Goal: Contribute content

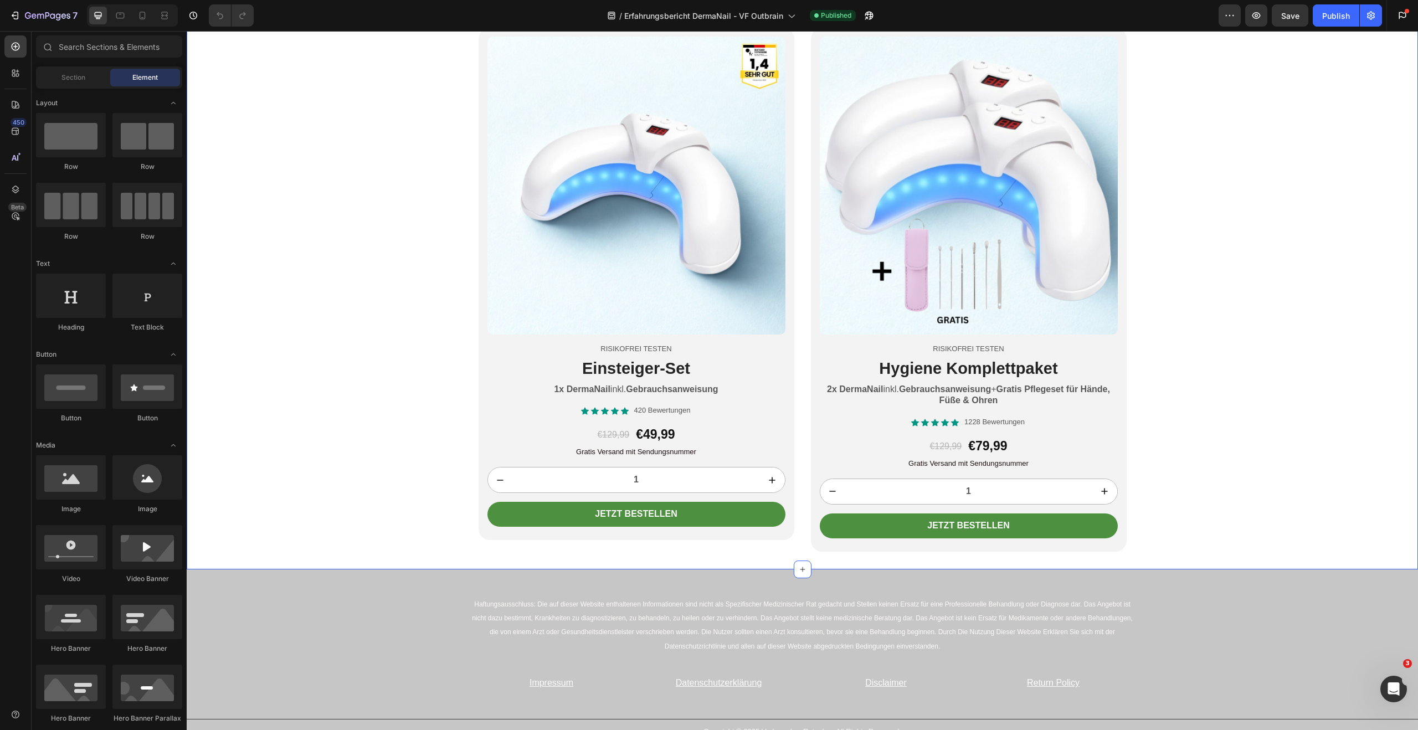
scroll to position [4738, 0]
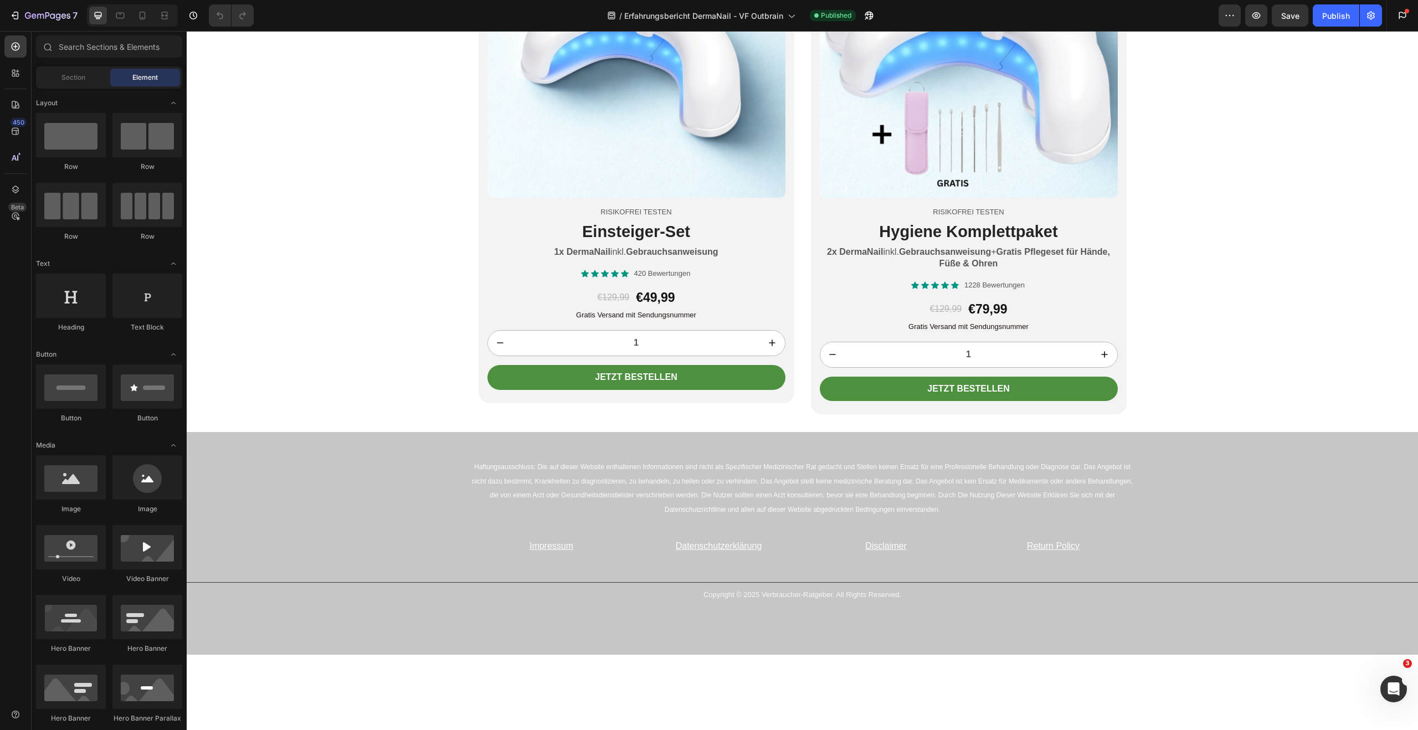
click at [11, 254] on div "450 Beta" at bounding box center [15, 369] width 22 height 668
click at [18, 307] on div "450 Beta" at bounding box center [15, 369] width 22 height 668
click at [19, 20] on icon "button" at bounding box center [14, 15] width 11 height 11
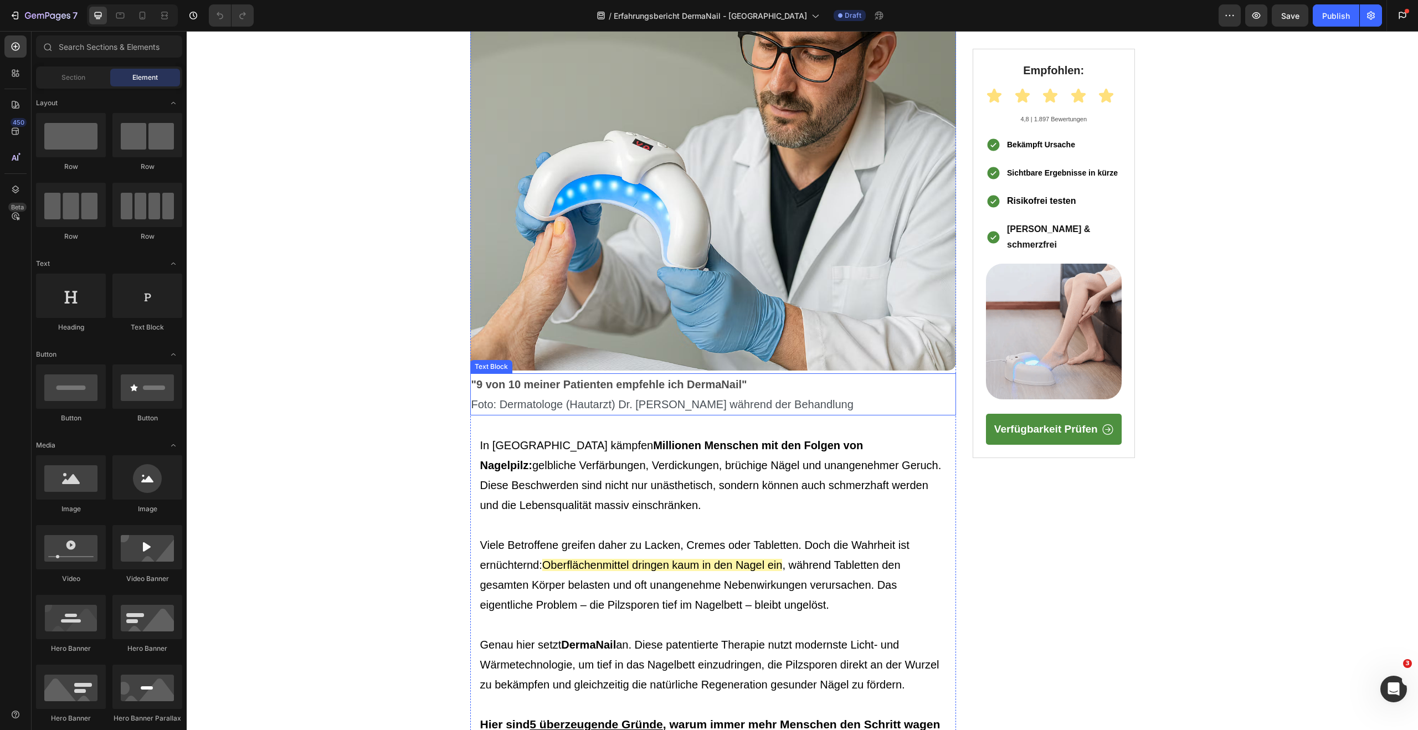
click at [632, 407] on span "Foto: Dermatologe (Hautarzt) Dr. [PERSON_NAME] während der Behandlung" at bounding box center [662, 404] width 382 height 12
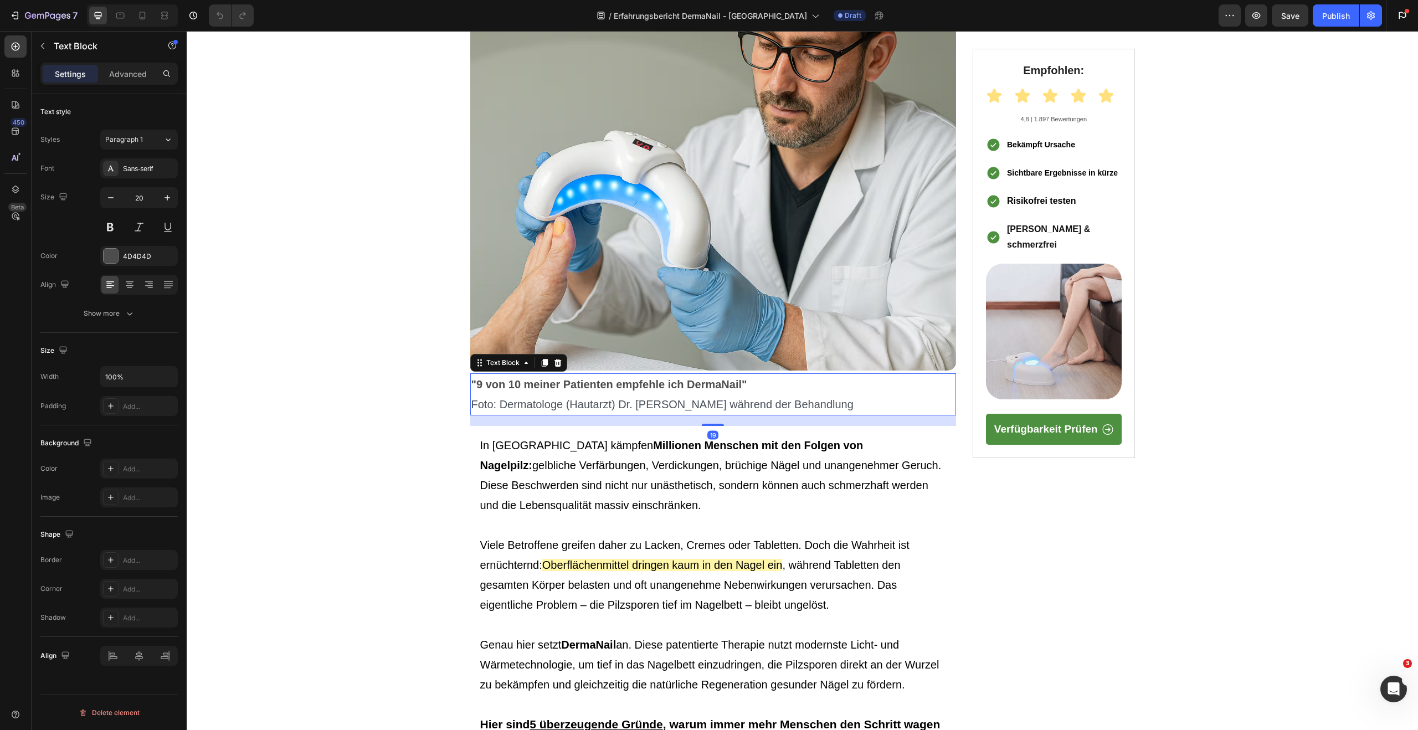
click at [633, 406] on span "Foto: Dermatologe (Hautarzt) Dr. [PERSON_NAME] während der Behandlung" at bounding box center [662, 404] width 382 height 12
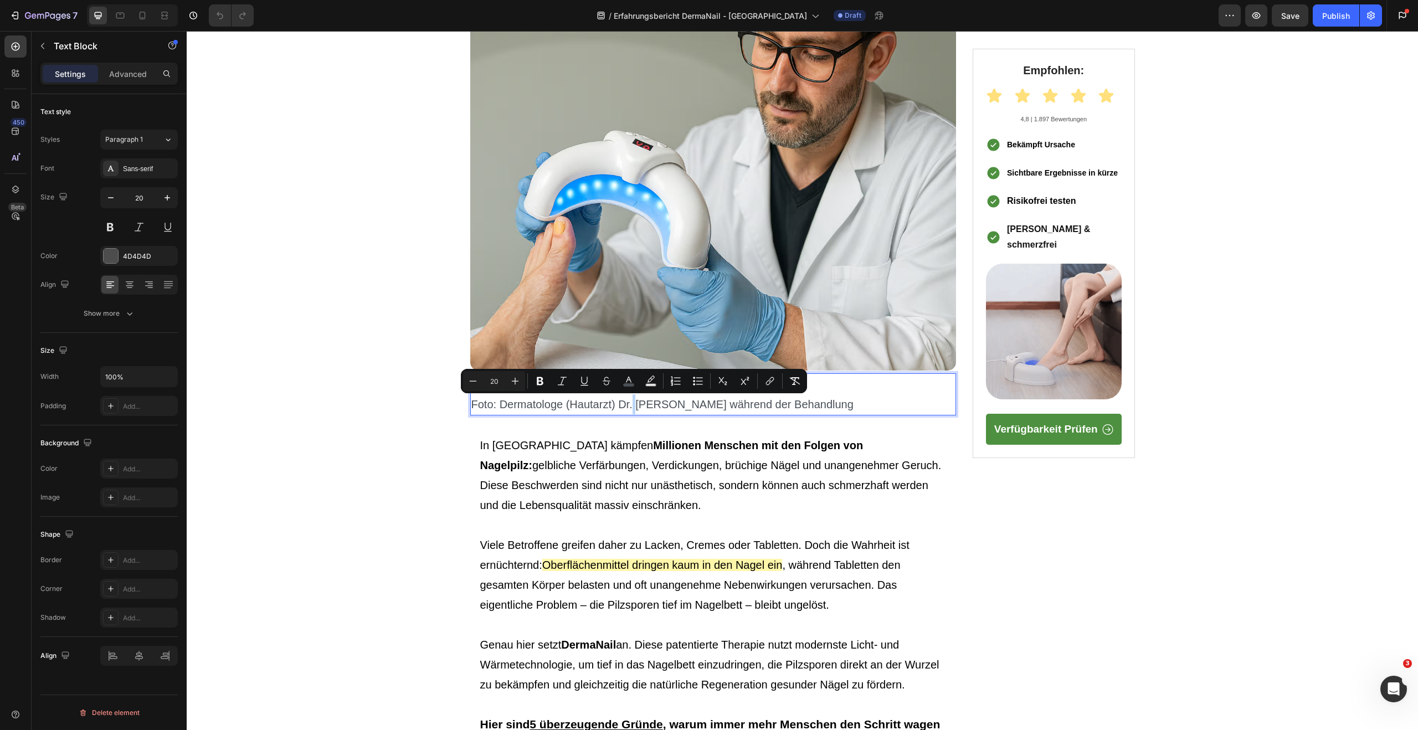
click at [633, 406] on span "Foto: Dermatologe (Hautarzt) Dr. [PERSON_NAME] während der Behandlung" at bounding box center [662, 404] width 382 height 12
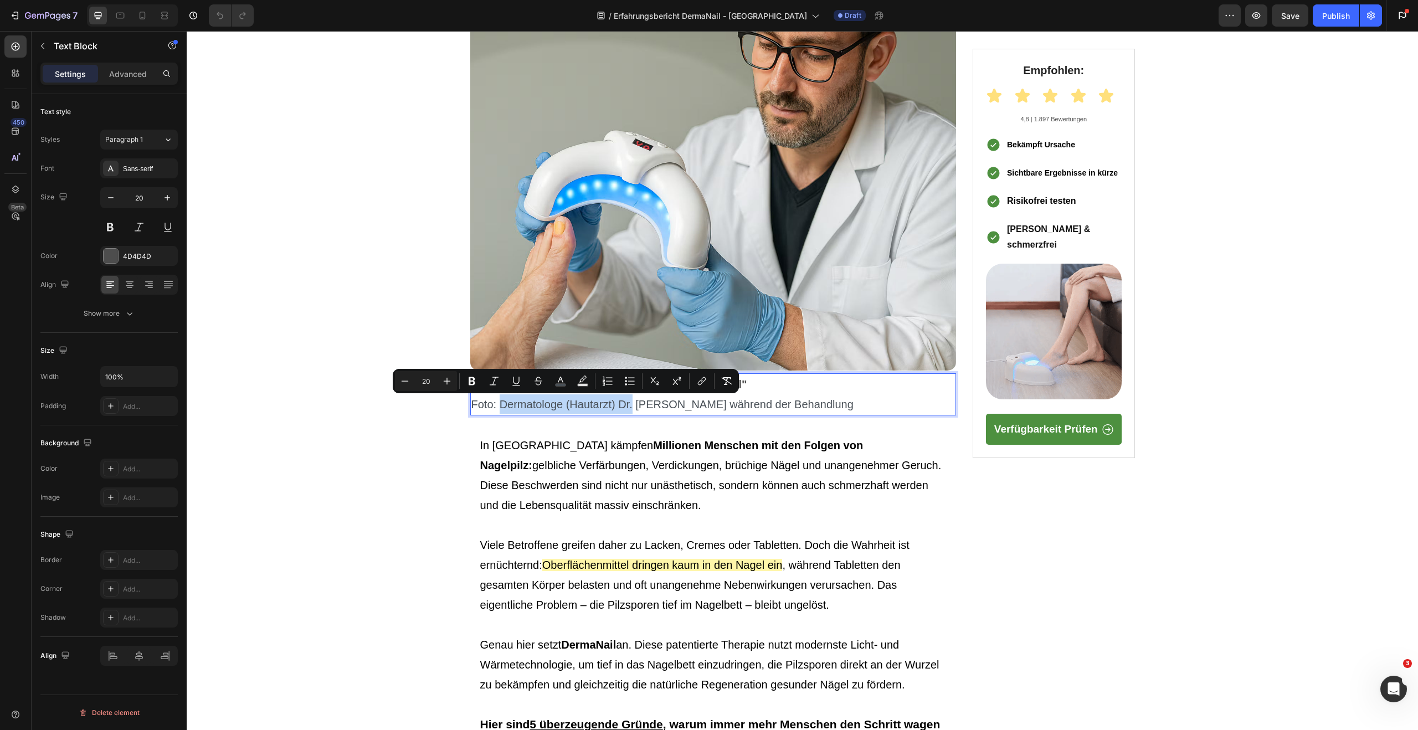
drag, startPoint x: 633, startPoint y: 406, endPoint x: 502, endPoint y: 405, distance: 130.7
click at [502, 405] on span "Foto: Dermatologe (Hautarzt) Dr. [PERSON_NAME] während der Behandlung" at bounding box center [662, 404] width 382 height 12
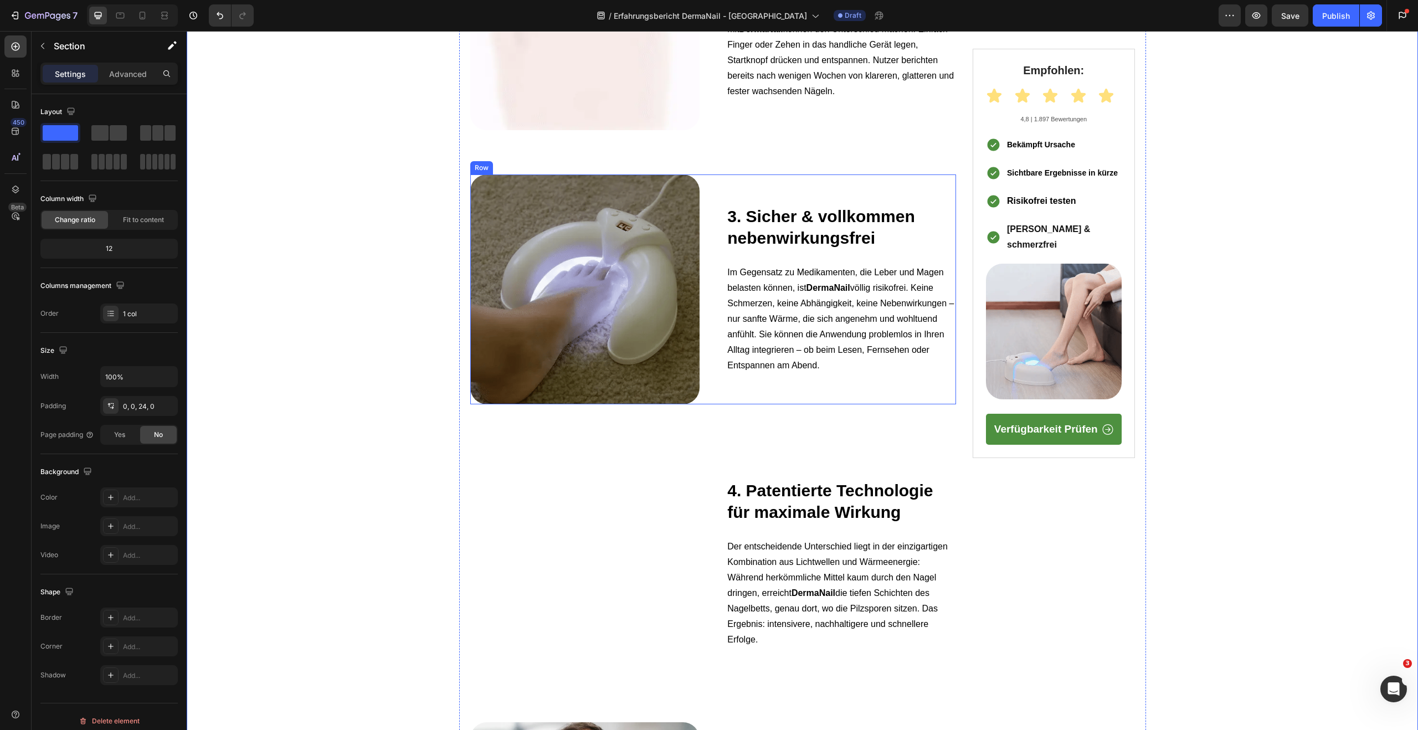
scroll to position [1561, 0]
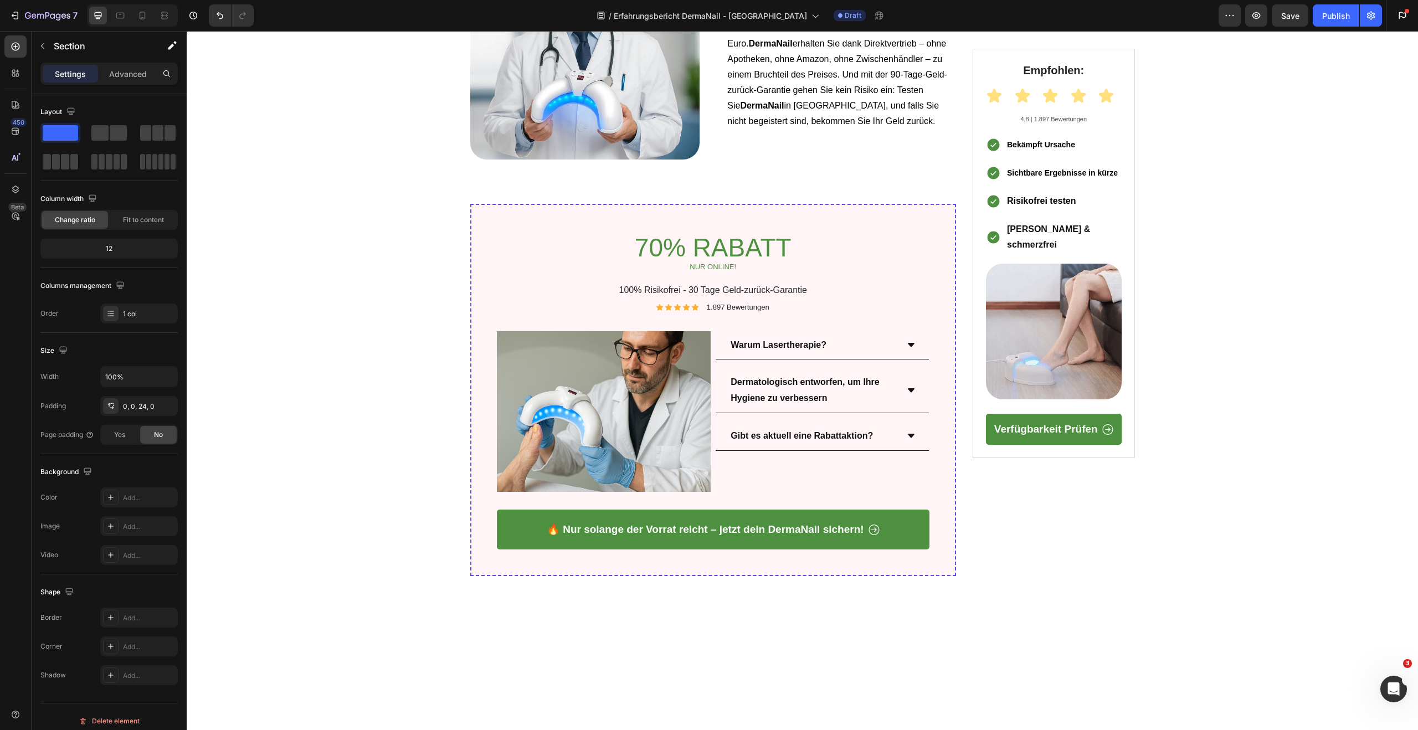
scroll to position [2284, 0]
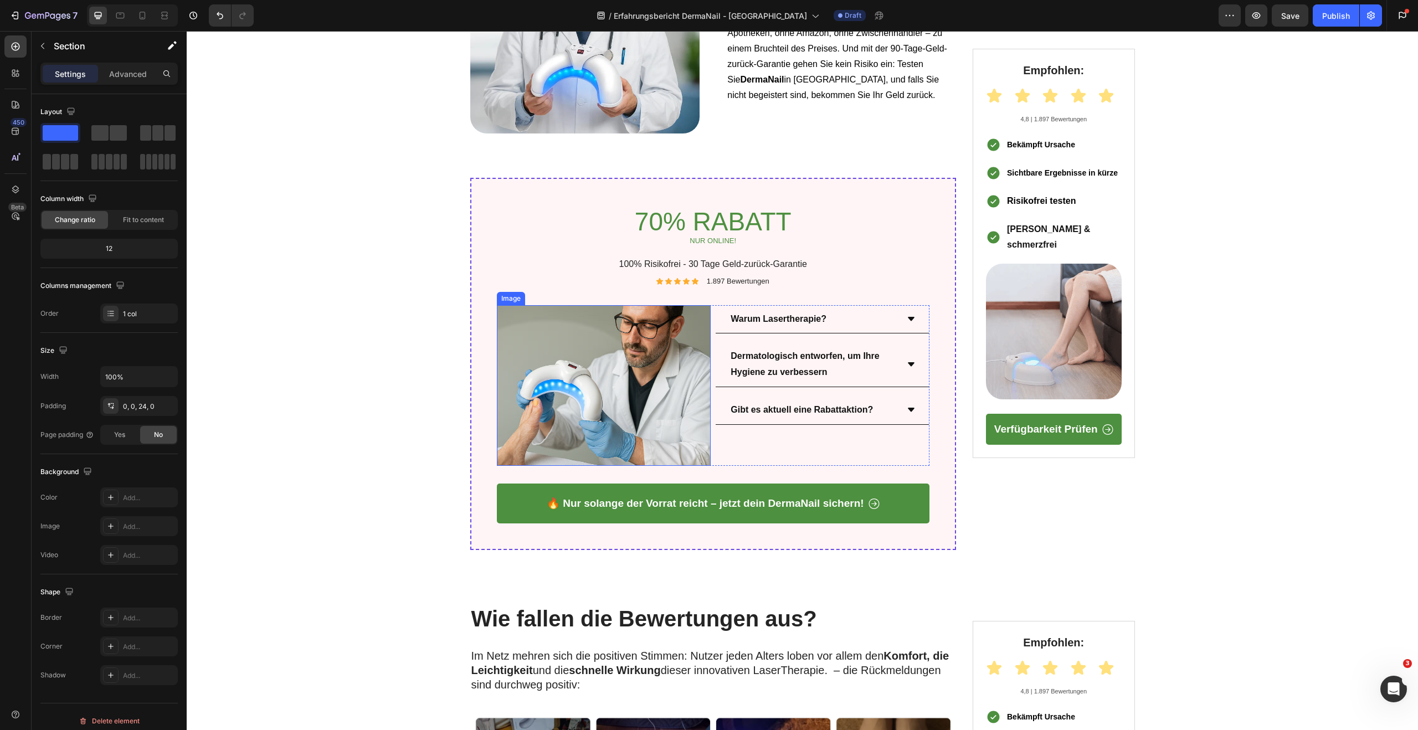
click at [646, 410] on img at bounding box center [604, 385] width 214 height 161
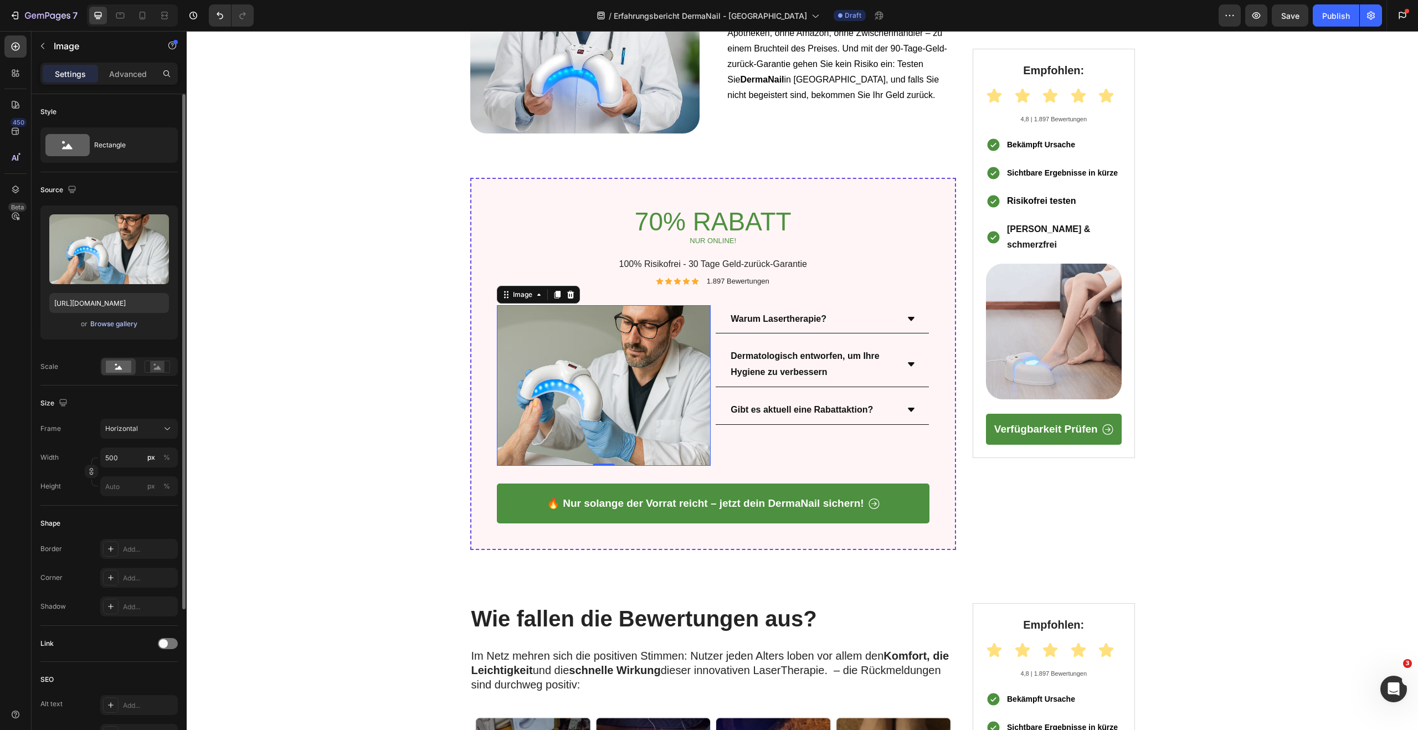
click at [121, 324] on div "Browse gallery" at bounding box center [113, 324] width 47 height 10
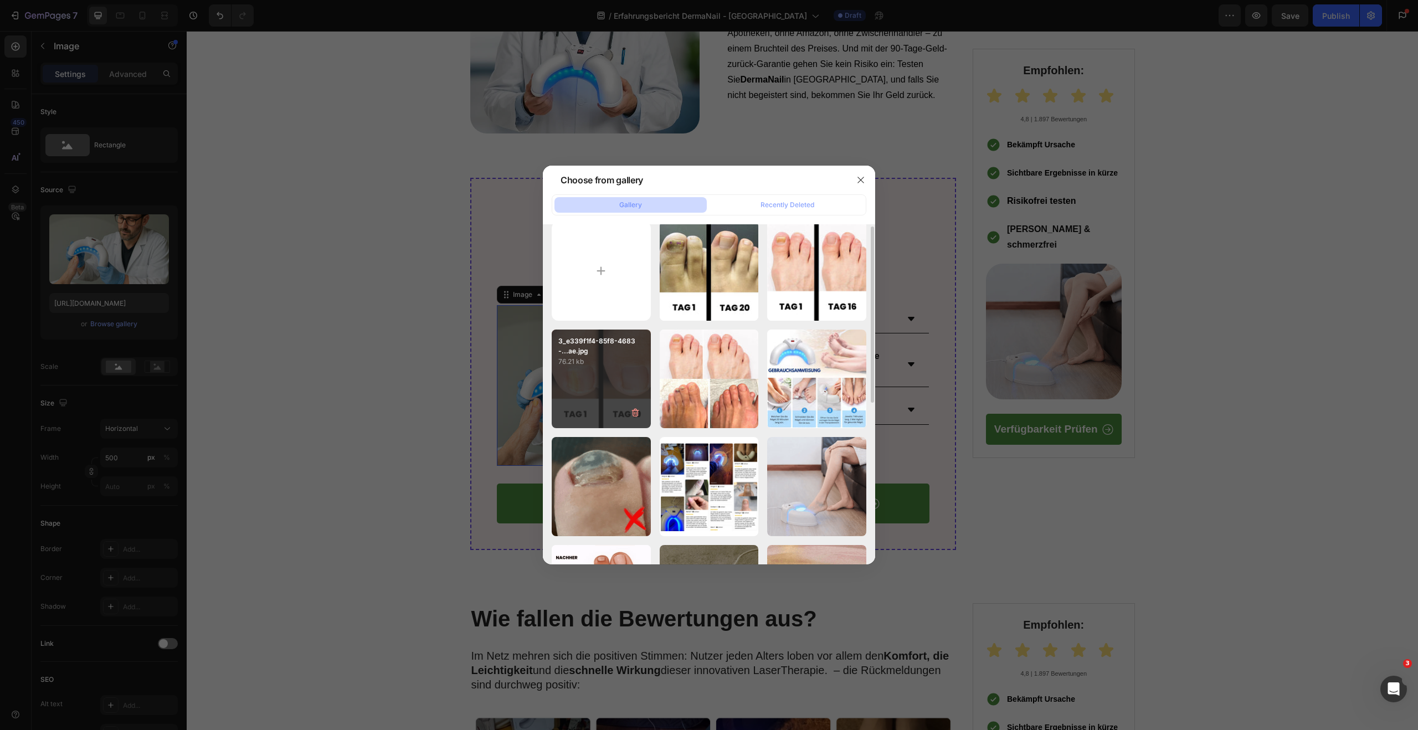
click at [587, 356] on p "3_e339f1f4-85f8-4683-...ae.jpg" at bounding box center [601, 346] width 86 height 20
type input "[URL][DOMAIN_NAME]"
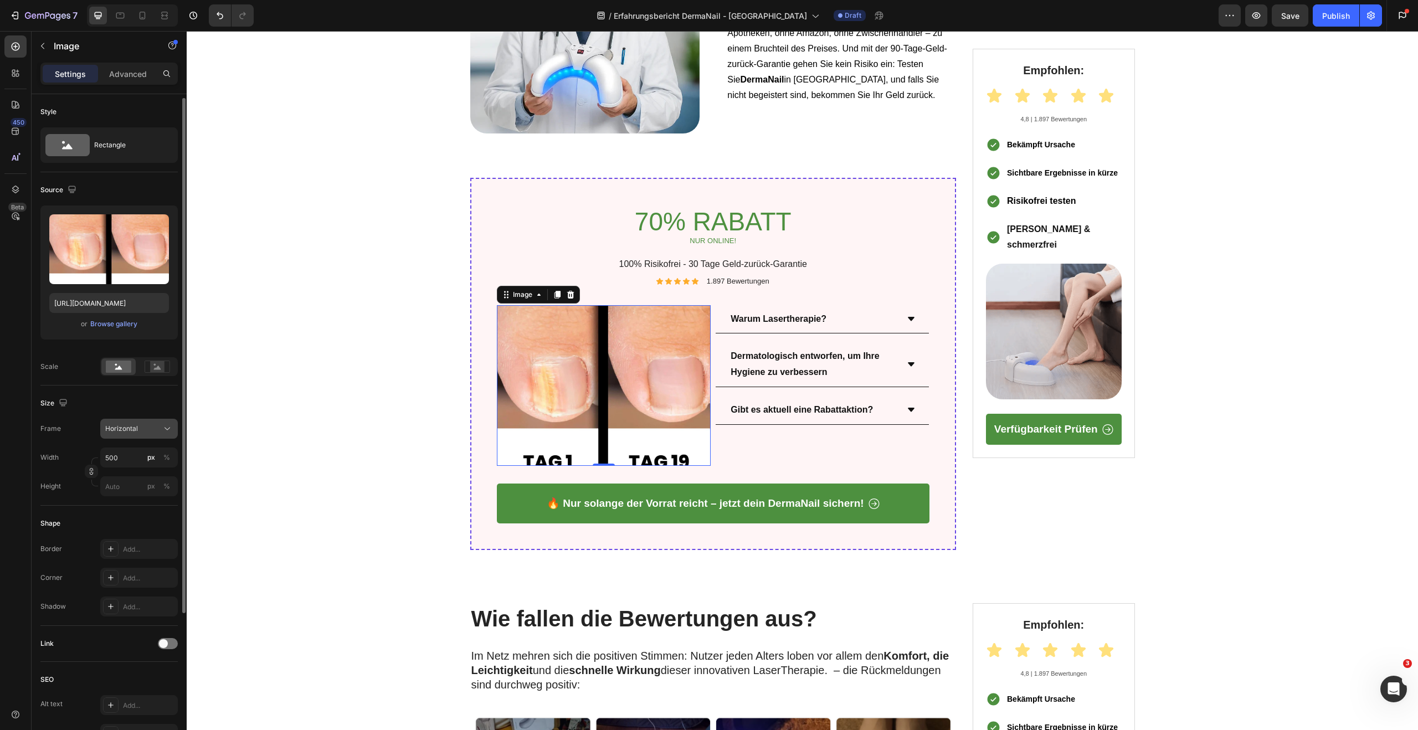
scroll to position [0, 0]
click at [149, 421] on button "Horizontal" at bounding box center [139, 428] width 78 height 20
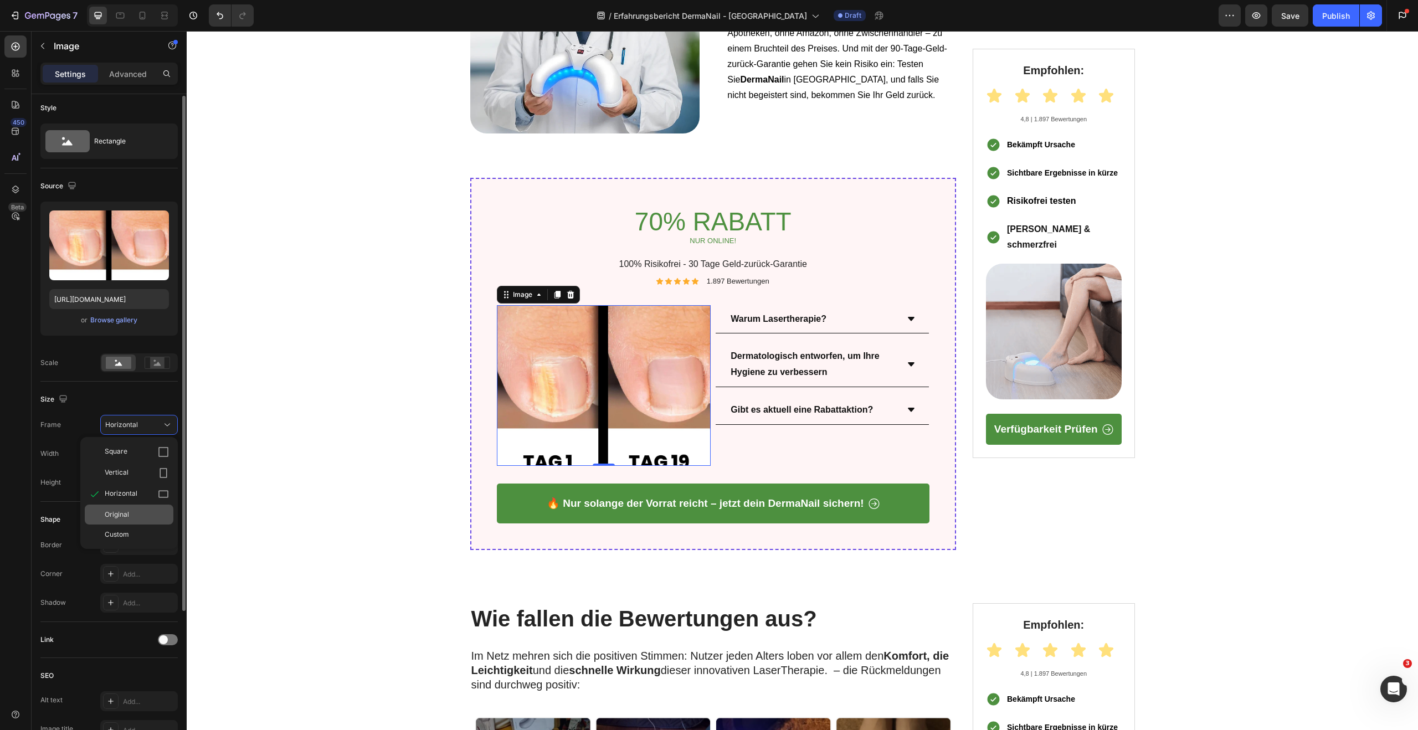
click at [128, 513] on span "Original" at bounding box center [117, 515] width 24 height 10
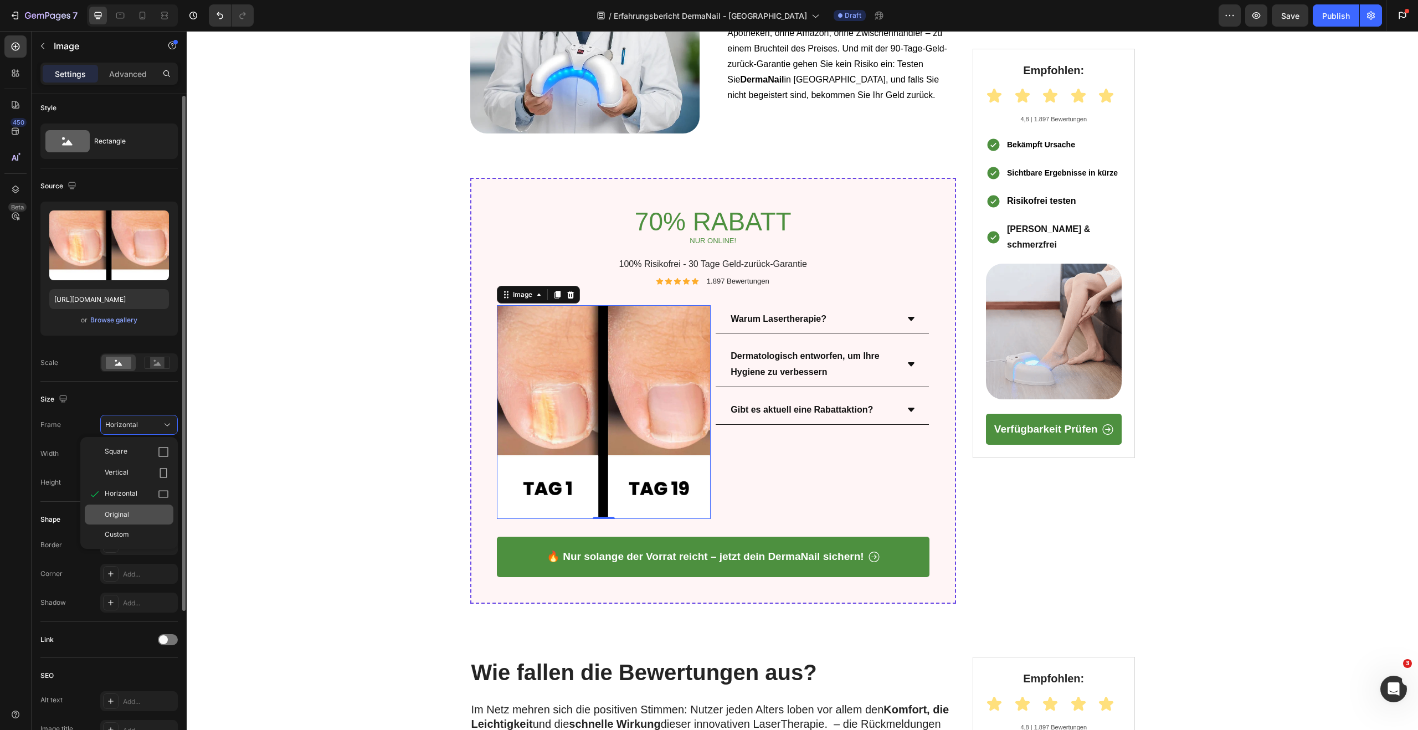
scroll to position [5, 0]
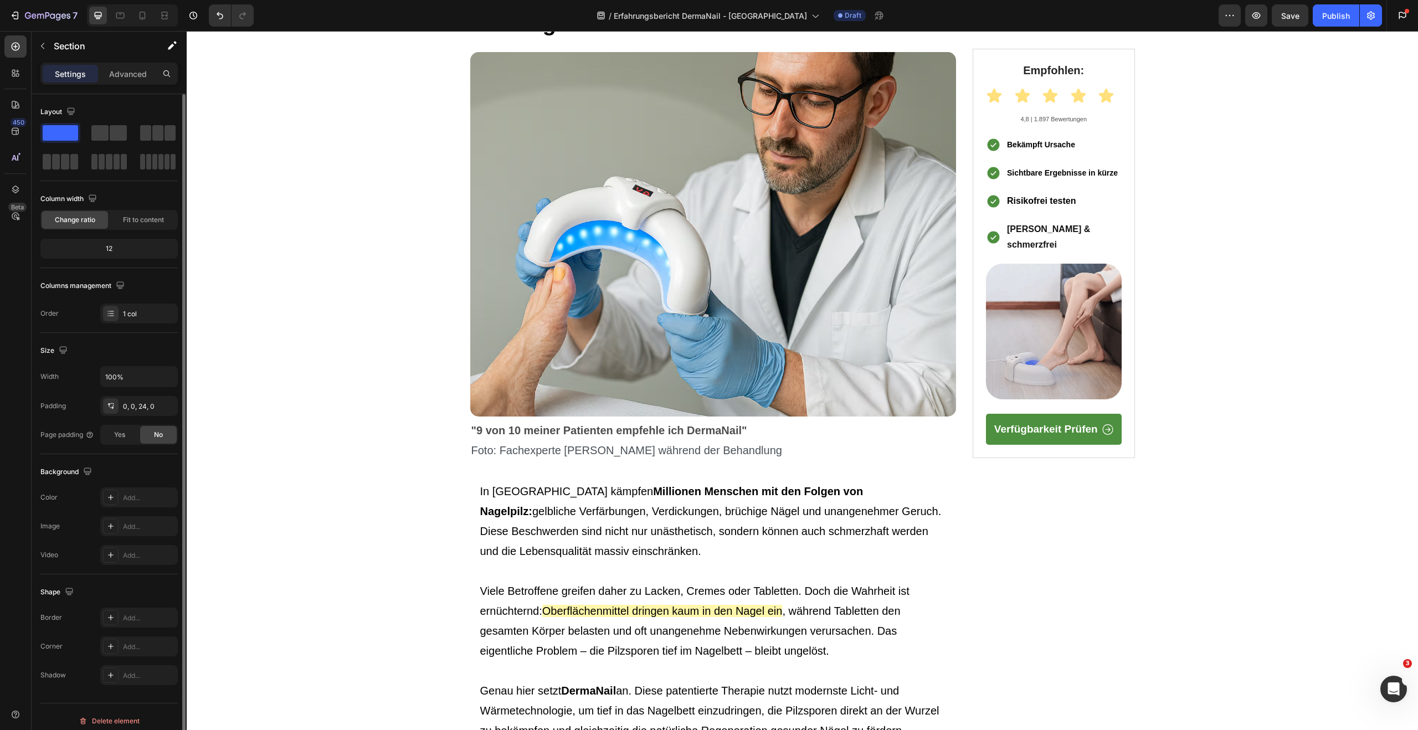
scroll to position [0, 0]
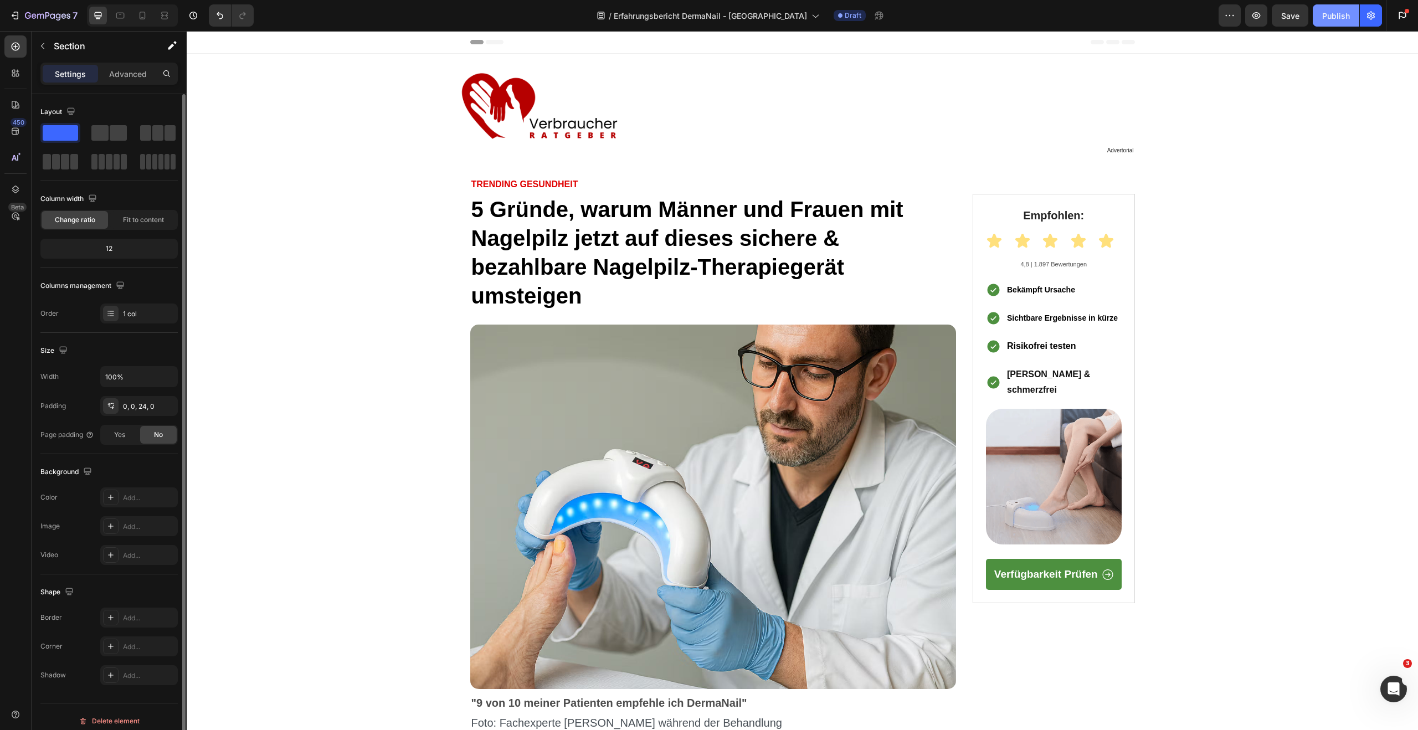
click at [1329, 16] on div "Publish" at bounding box center [1336, 16] width 28 height 12
click at [1368, 13] on icon "button" at bounding box center [1371, 16] width 8 height 8
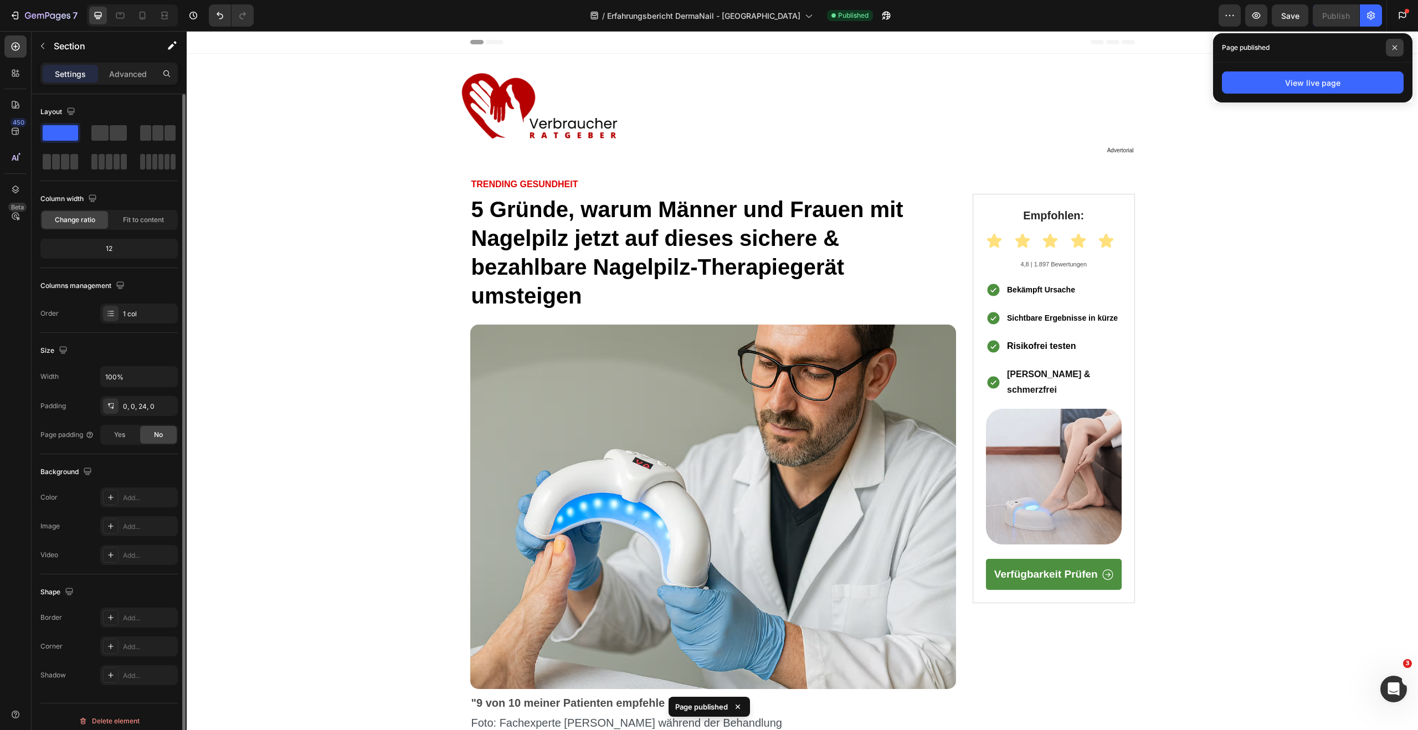
click at [1395, 47] on icon at bounding box center [1395, 47] width 4 height 4
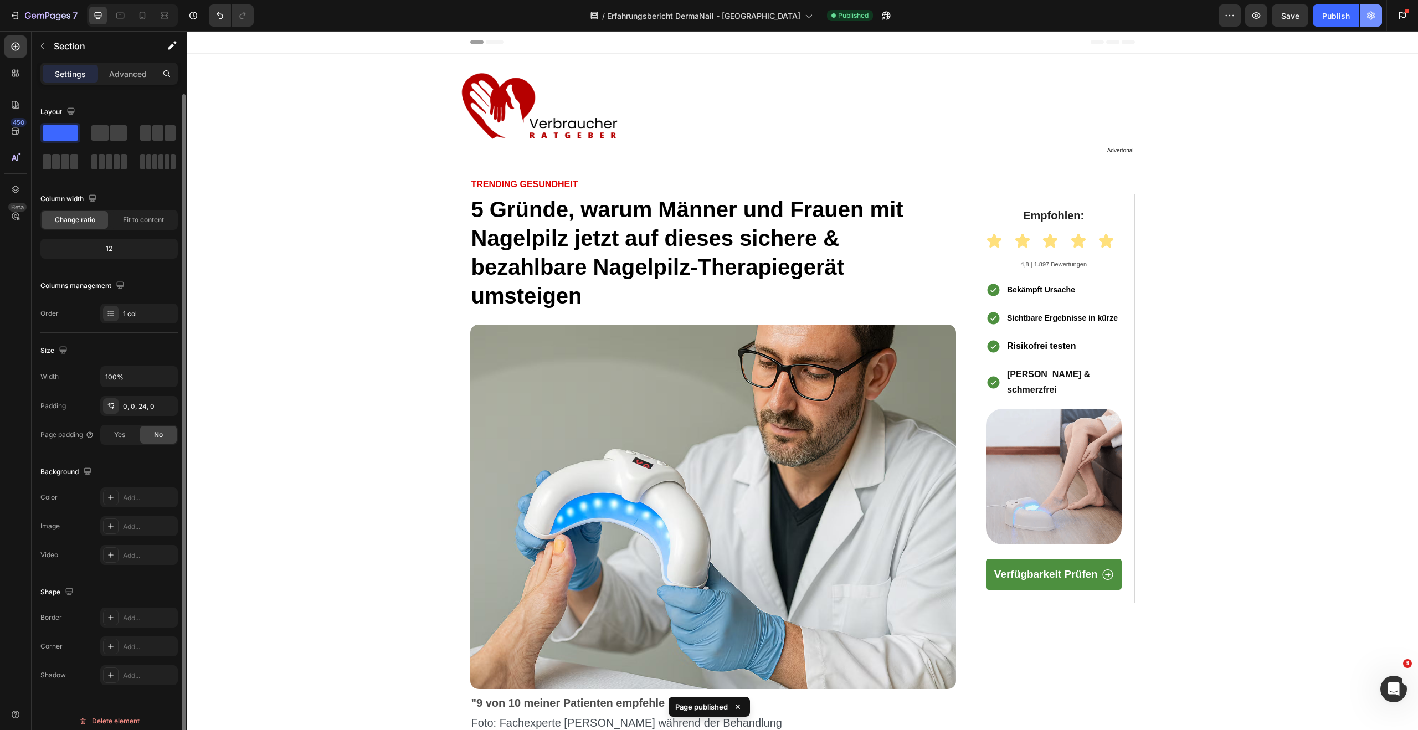
click at [1376, 20] on icon "button" at bounding box center [1370, 15] width 11 height 11
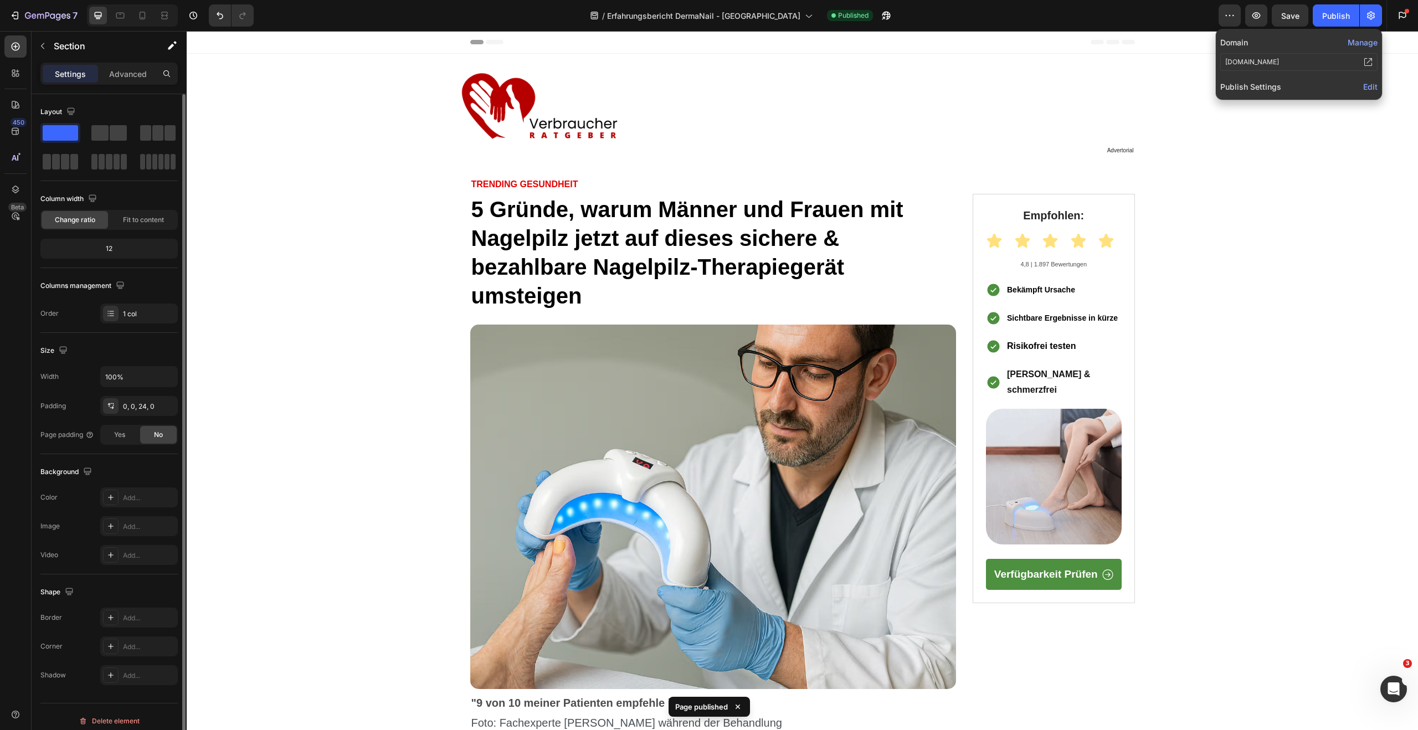
click at [1374, 89] on span "Edit" at bounding box center [1370, 86] width 14 height 9
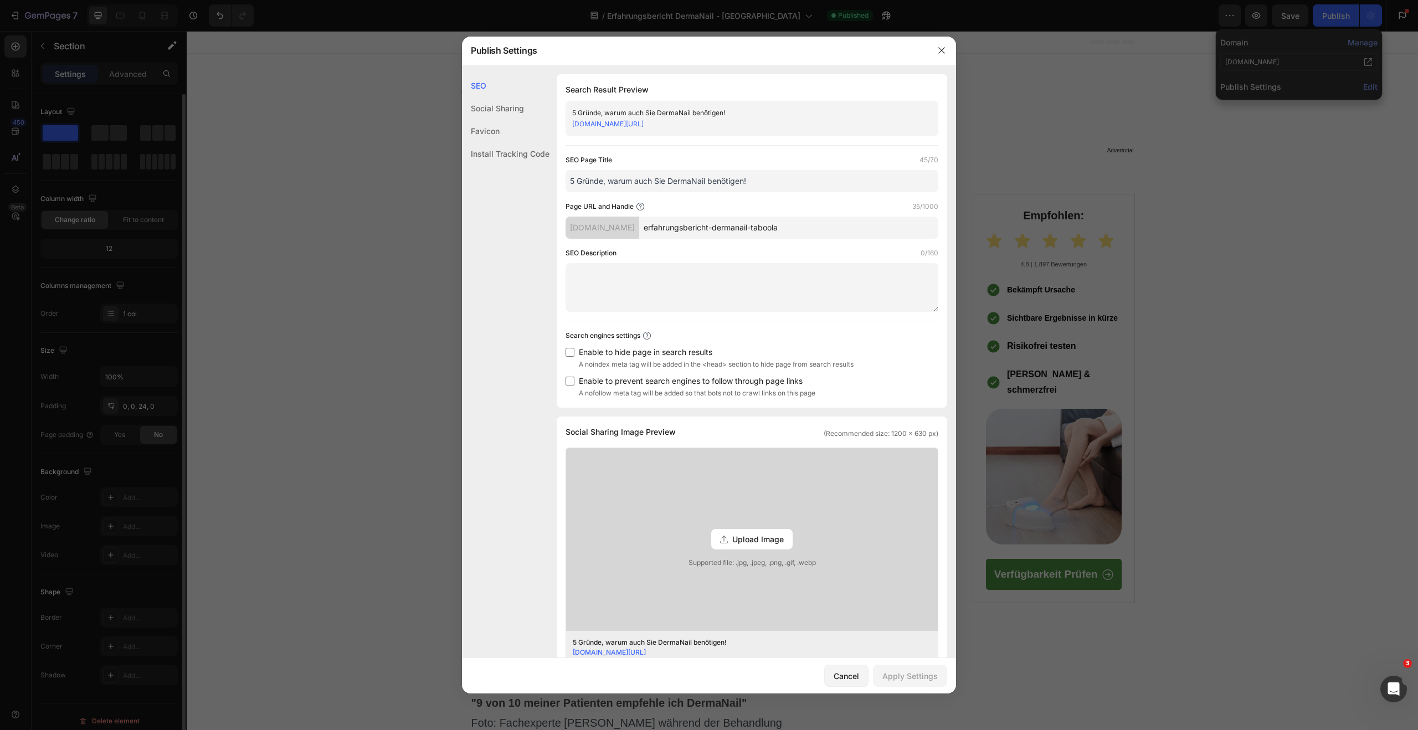
click at [814, 224] on input "erfahrungsbericht-dermanail-taboola" at bounding box center [788, 228] width 299 height 22
click at [644, 126] on link "[DOMAIN_NAME][URL]" at bounding box center [607, 124] width 71 height 8
click at [941, 45] on button "button" at bounding box center [942, 51] width 18 height 18
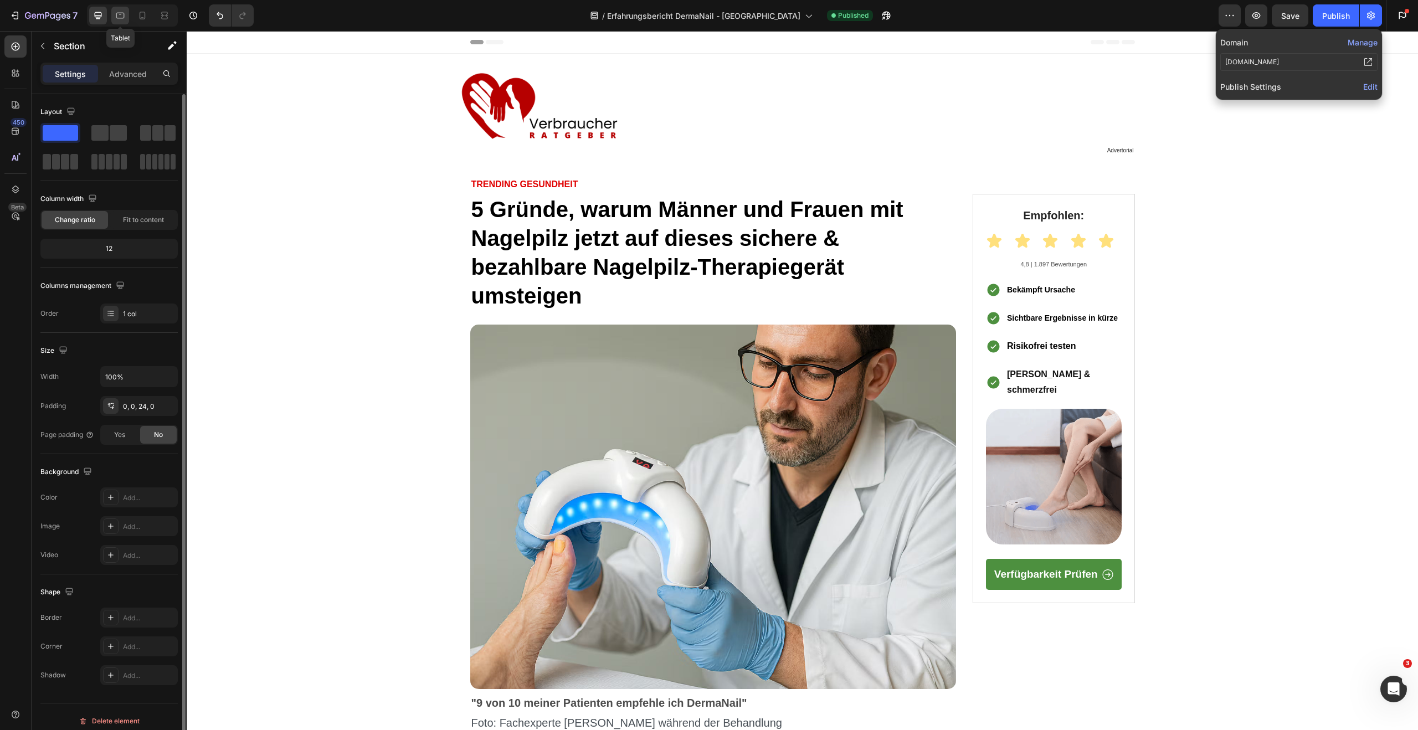
click at [129, 19] on div at bounding box center [120, 16] width 18 height 18
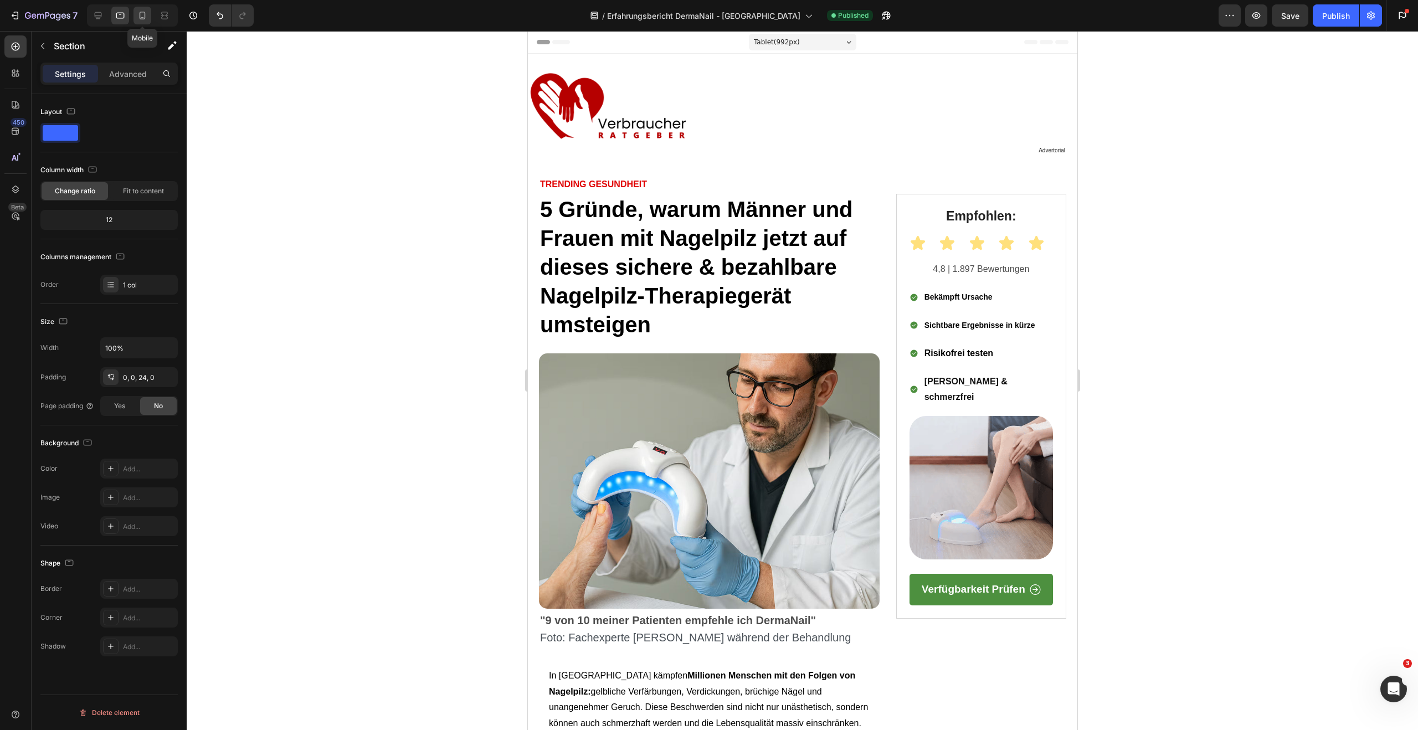
click at [142, 11] on icon at bounding box center [142, 15] width 11 height 11
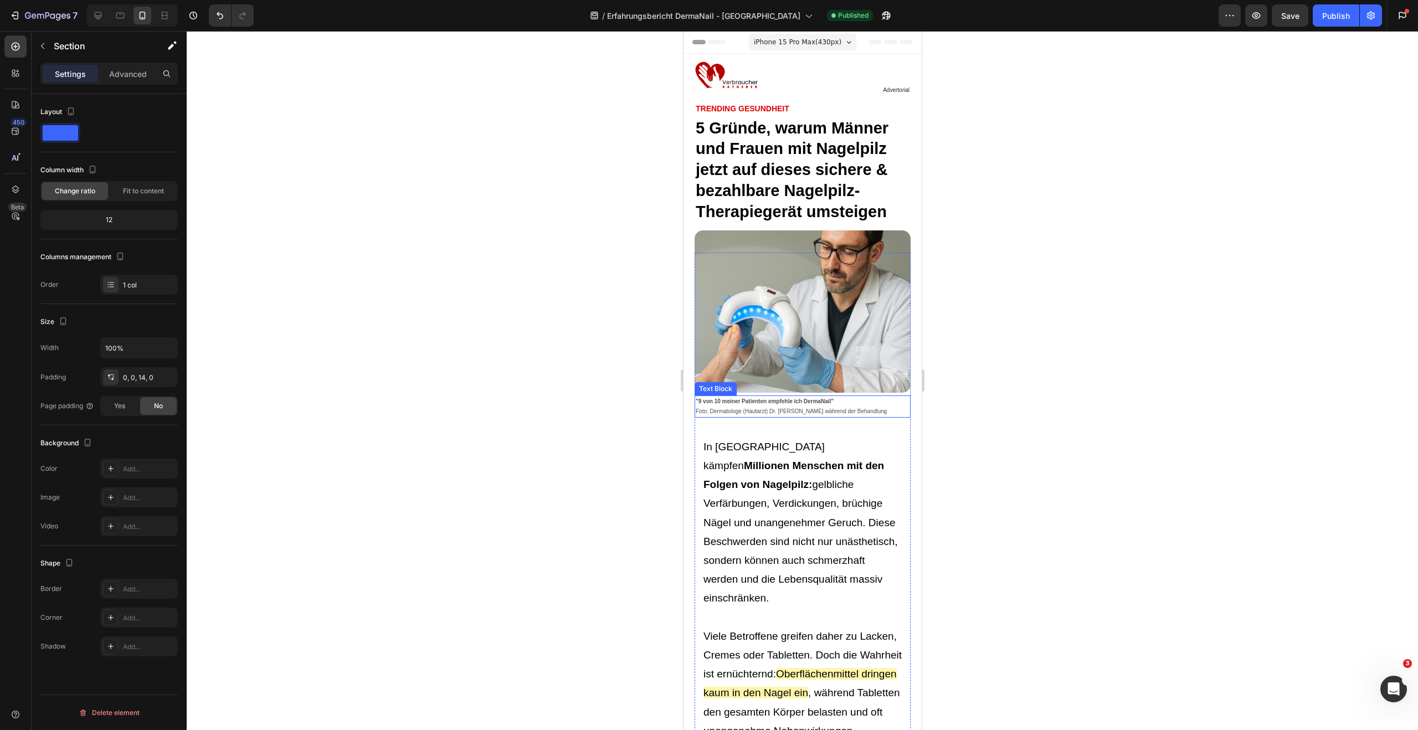
click at [748, 409] on span "Foto: Dermatologe (Hautarzt) Dr. [PERSON_NAME] während der Behandlung" at bounding box center [790, 411] width 191 height 6
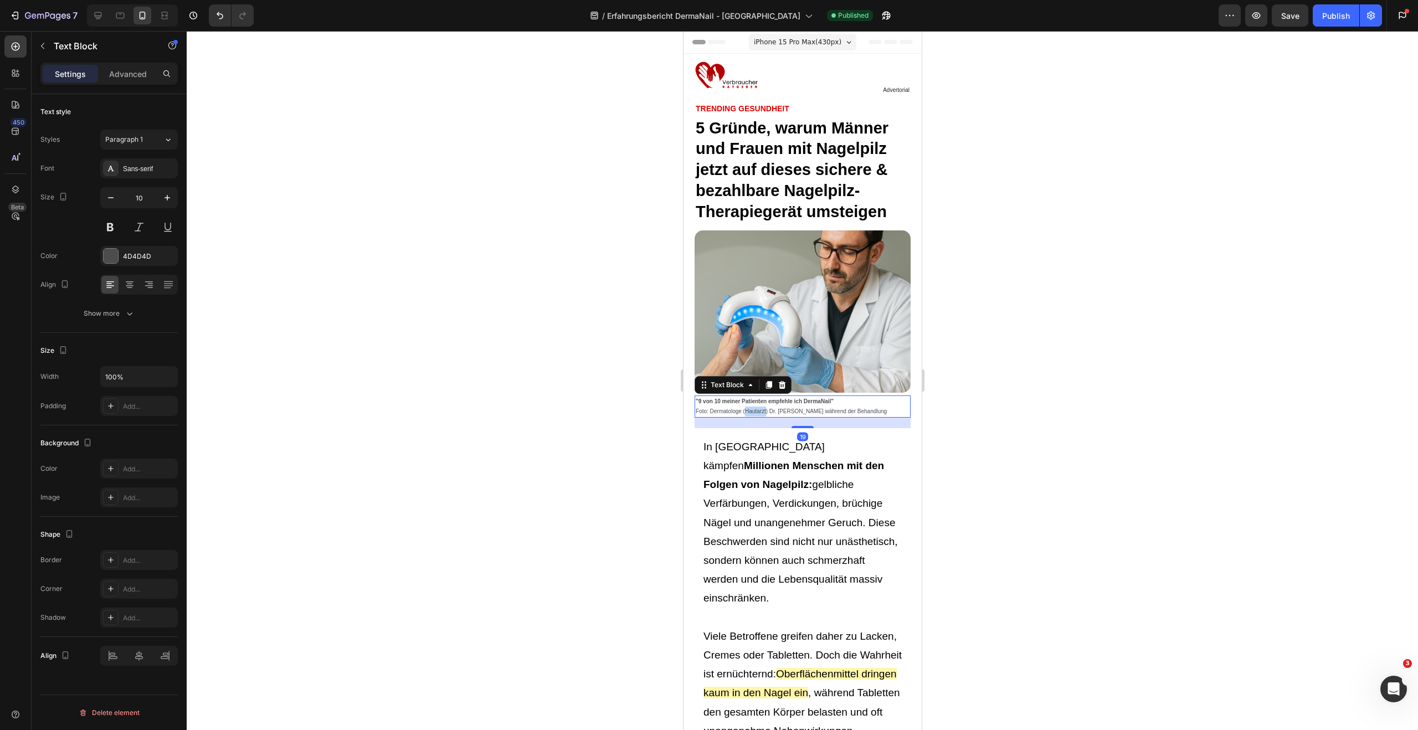
click at [748, 409] on span "Foto: Dermatologe (Hautarzt) Dr. [PERSON_NAME] während der Behandlung" at bounding box center [790, 411] width 191 height 6
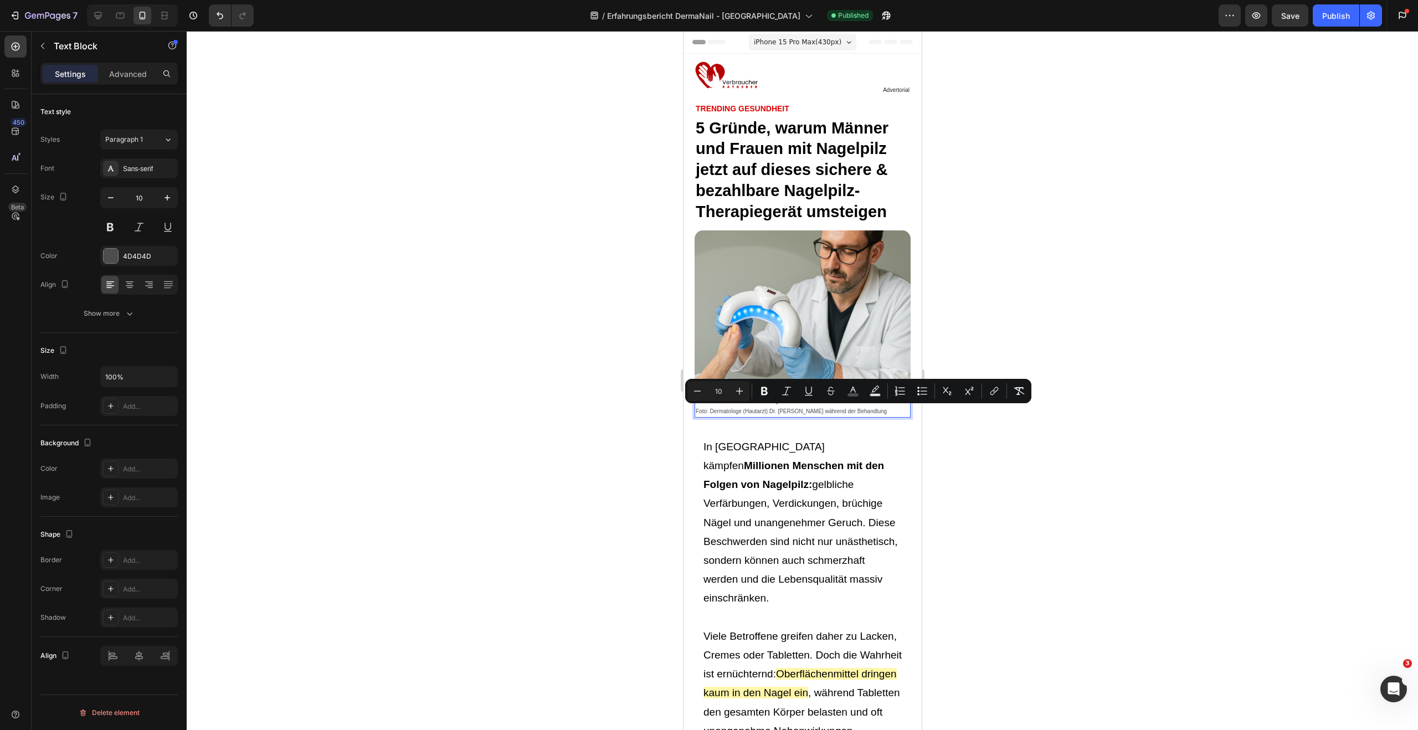
click at [773, 411] on span "Foto: Dermatologe (Hautarzt) Dr. [PERSON_NAME] während der Behandlung" at bounding box center [790, 411] width 191 height 6
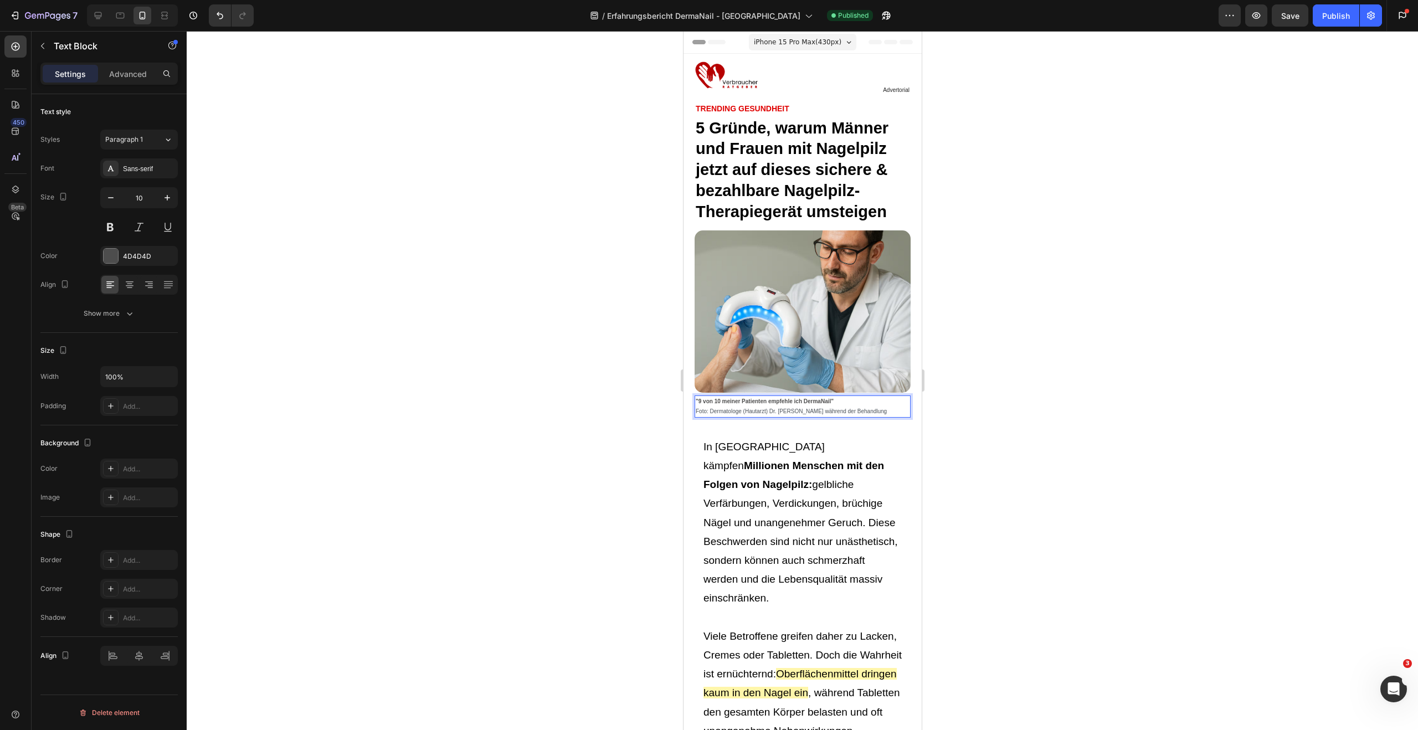
drag, startPoint x: 776, startPoint y: 411, endPoint x: 711, endPoint y: 413, distance: 64.8
click at [712, 413] on span "Foto: Dermatologe (Hautarzt) Dr. [PERSON_NAME] während der Behandlung" at bounding box center [790, 411] width 191 height 6
click at [710, 413] on span "Foto: Dermatologe (Hautarzt) Dr. [PERSON_NAME] während der Behandlung" at bounding box center [790, 411] width 191 height 6
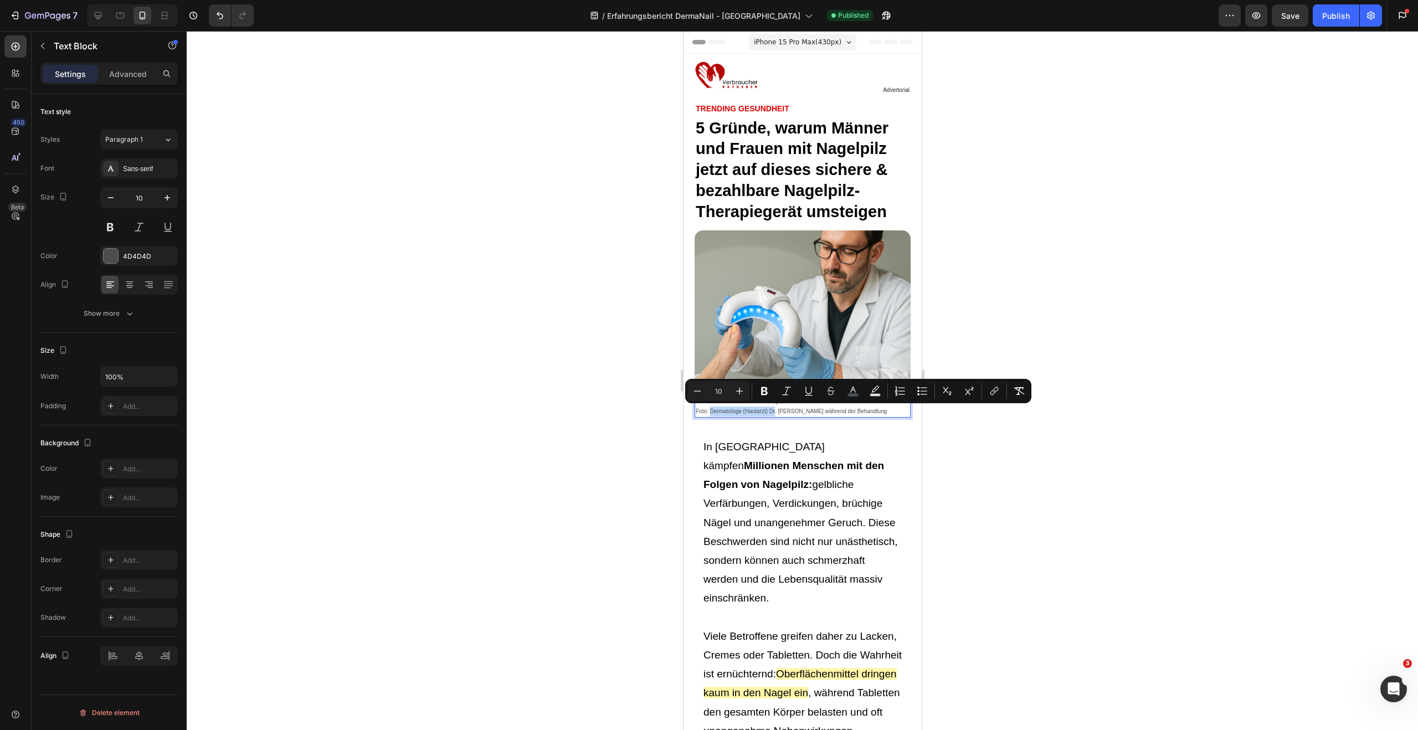
drag, startPoint x: 710, startPoint y: 413, endPoint x: 774, endPoint y: 413, distance: 63.7
click at [774, 413] on span "Foto: Dermatologe (Hautarzt) Dr. [PERSON_NAME] während der Behandlung" at bounding box center [790, 411] width 191 height 6
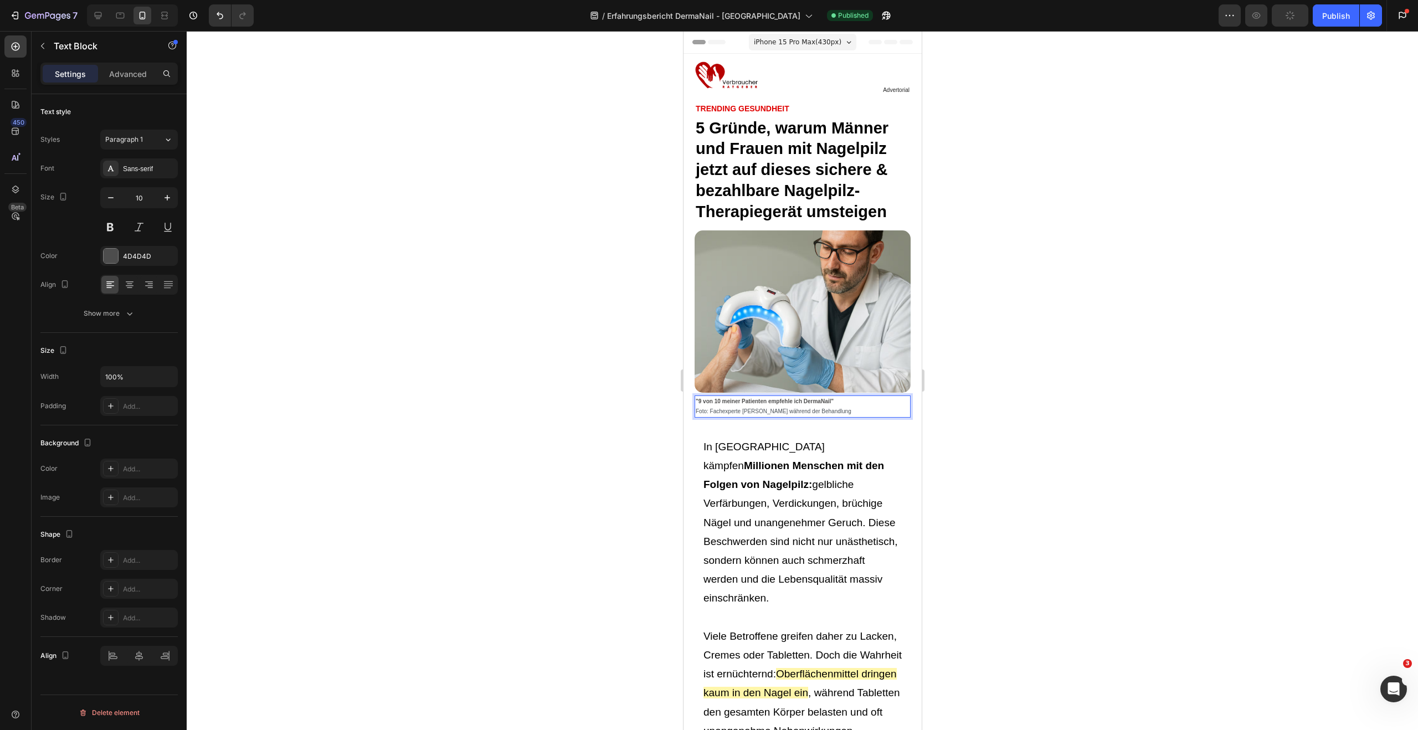
click at [537, 495] on div at bounding box center [802, 380] width 1231 height 699
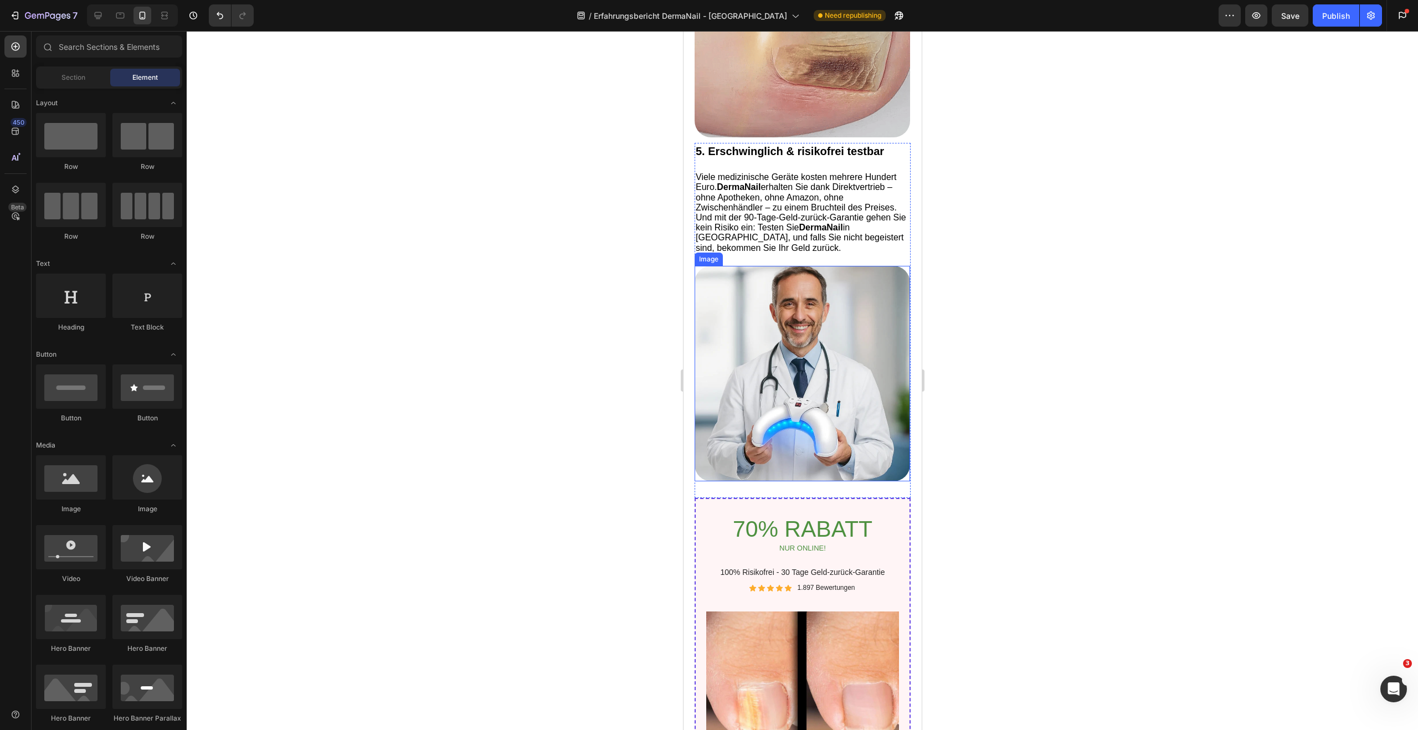
scroll to position [2617, 0]
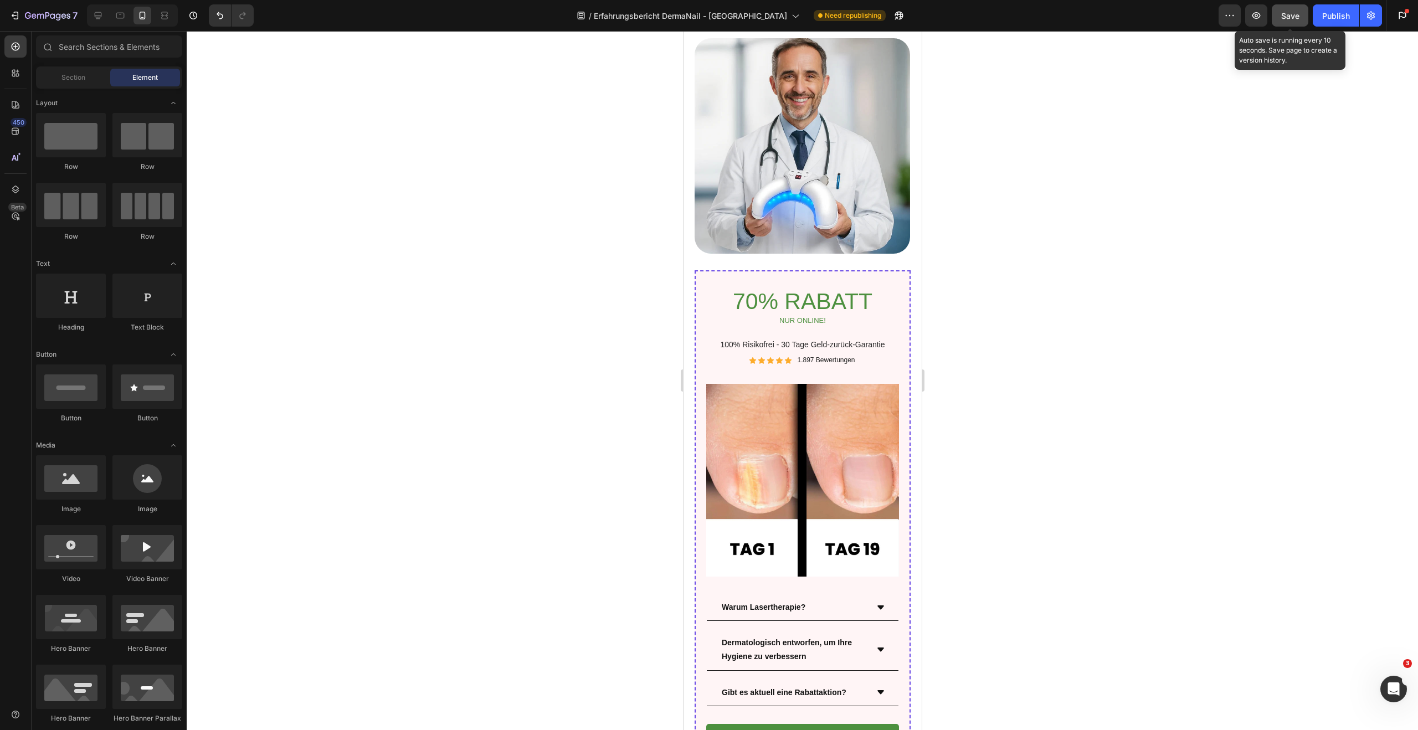
click at [1287, 19] on span "Save" at bounding box center [1290, 15] width 18 height 9
click at [1338, 18] on div "Publish" at bounding box center [1336, 16] width 28 height 12
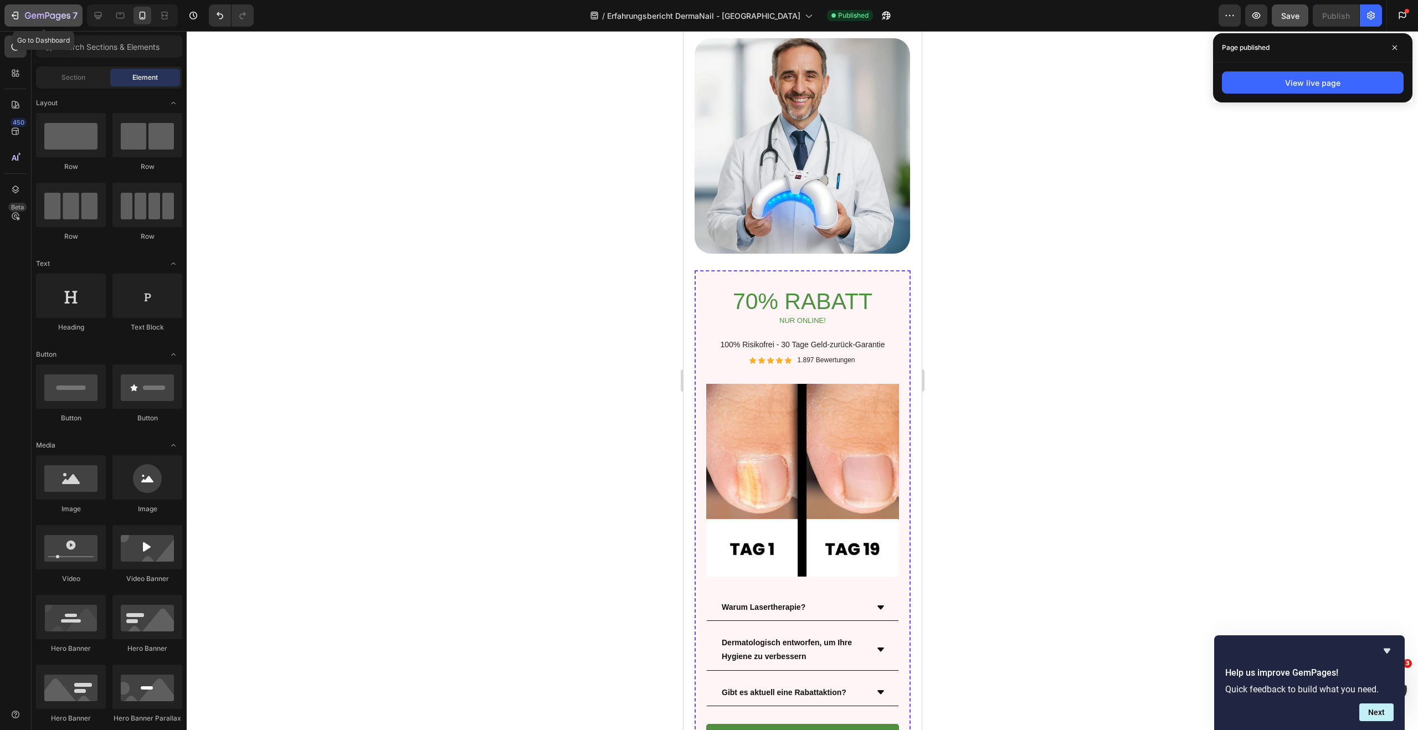
click at [15, 16] on icon "button" at bounding box center [14, 15] width 11 height 11
